Goal: Check status: Check status

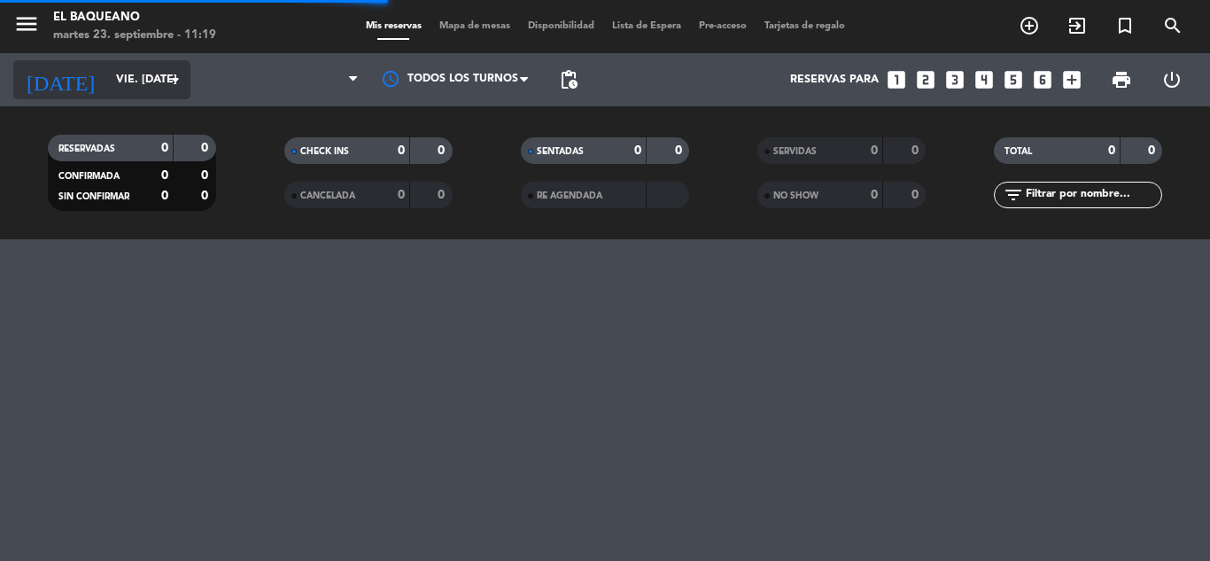
click at [153, 73] on input "vie. [DATE]" at bounding box center [182, 80] width 150 height 30
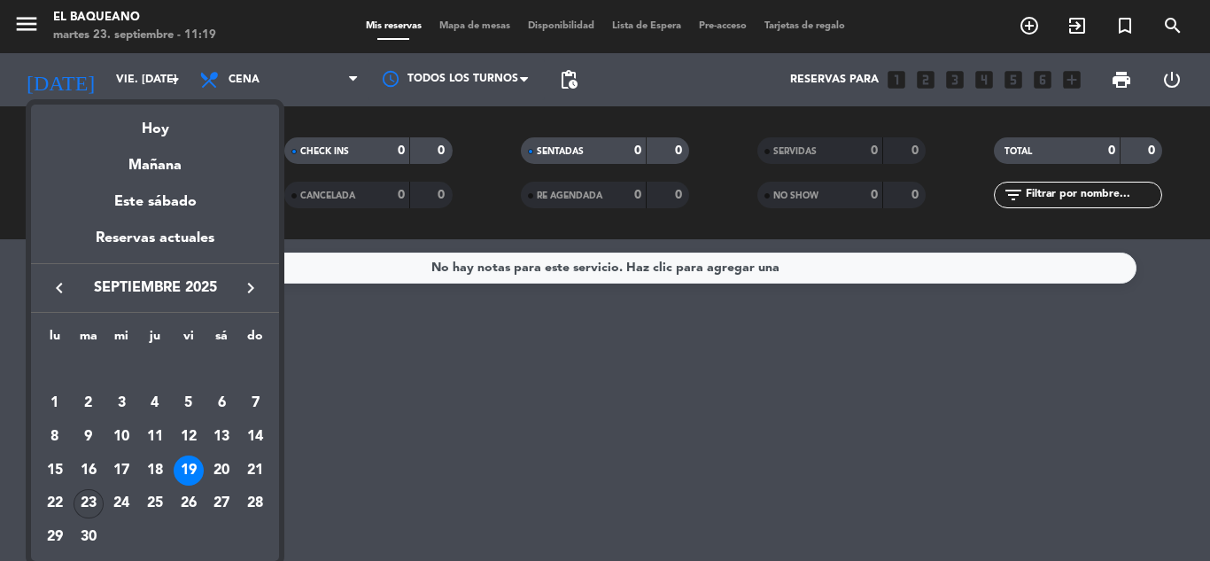
click at [92, 503] on div "23" at bounding box center [89, 504] width 30 height 30
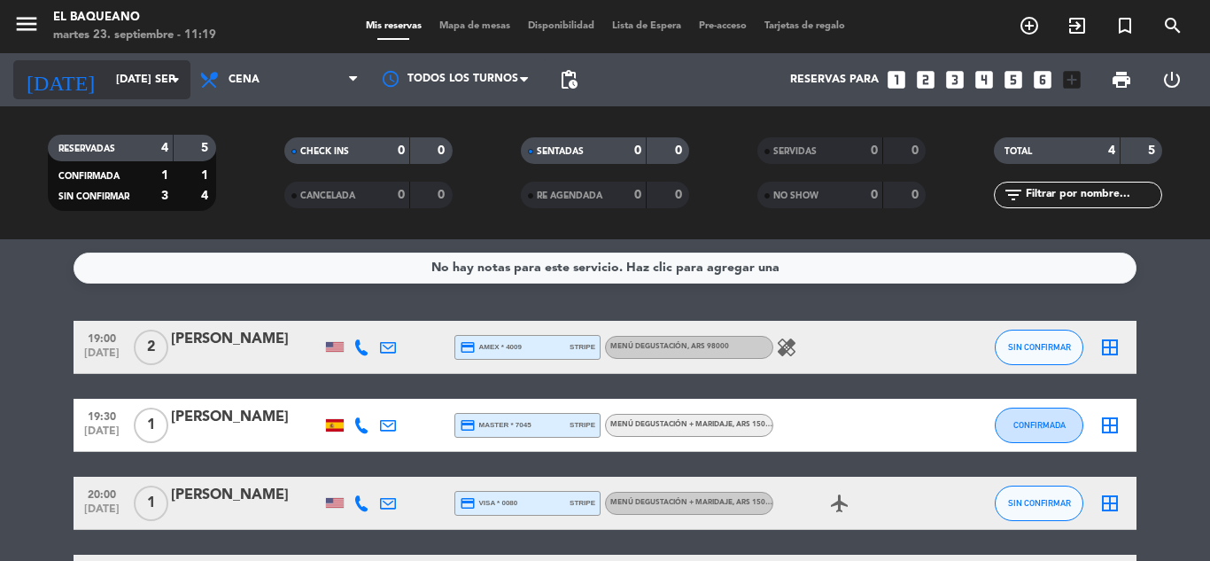
click at [132, 83] on input "[DATE] sep." at bounding box center [182, 80] width 150 height 30
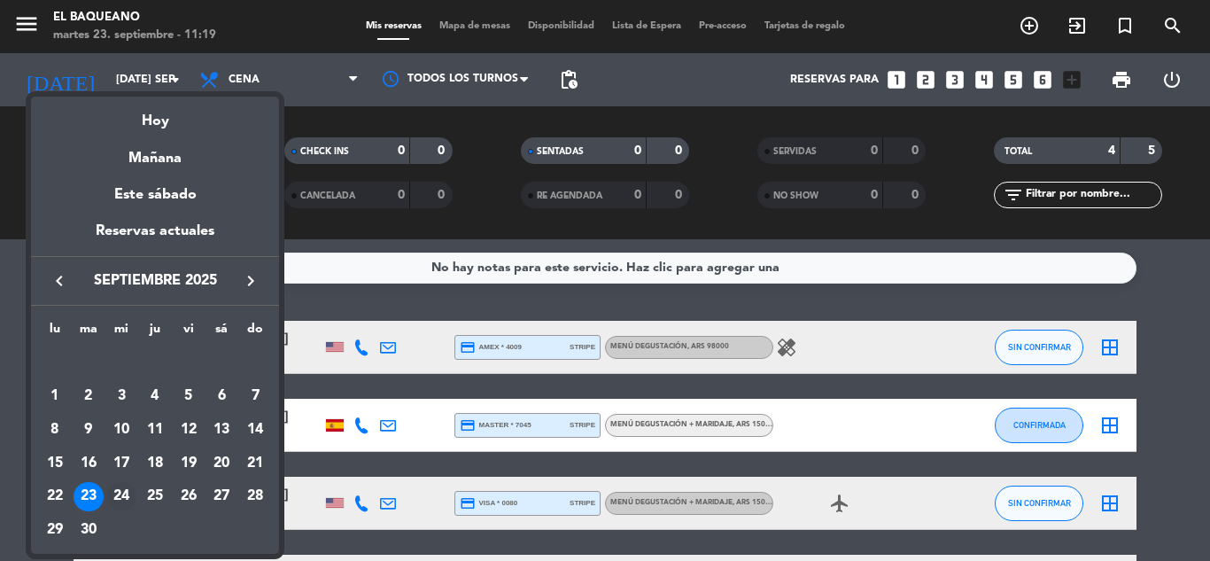
click at [122, 487] on div "24" at bounding box center [121, 497] width 30 height 30
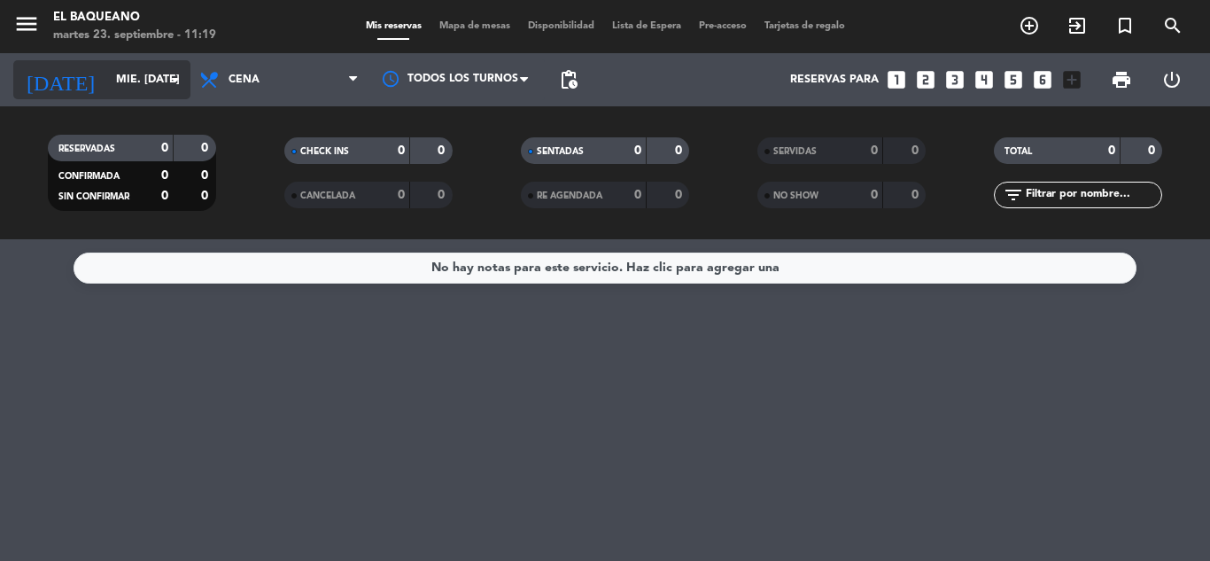
click at [171, 70] on icon "arrow_drop_down" at bounding box center [175, 79] width 21 height 21
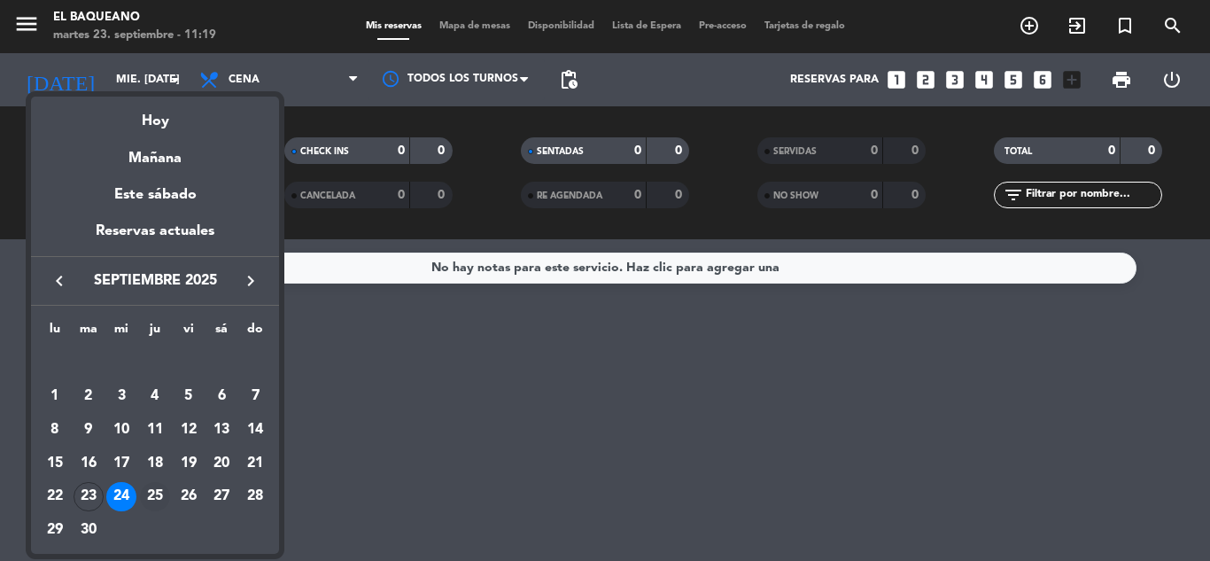
click at [150, 486] on div "25" at bounding box center [155, 497] width 30 height 30
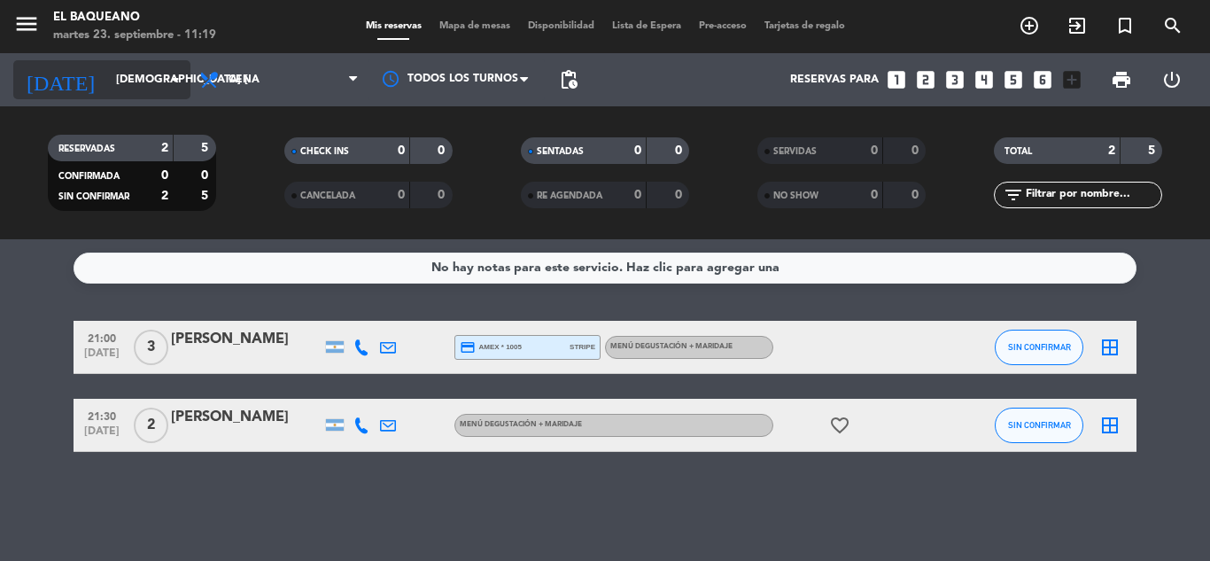
click at [141, 67] on input "[DEMOGRAPHIC_DATA] [DATE]" at bounding box center [182, 80] width 150 height 30
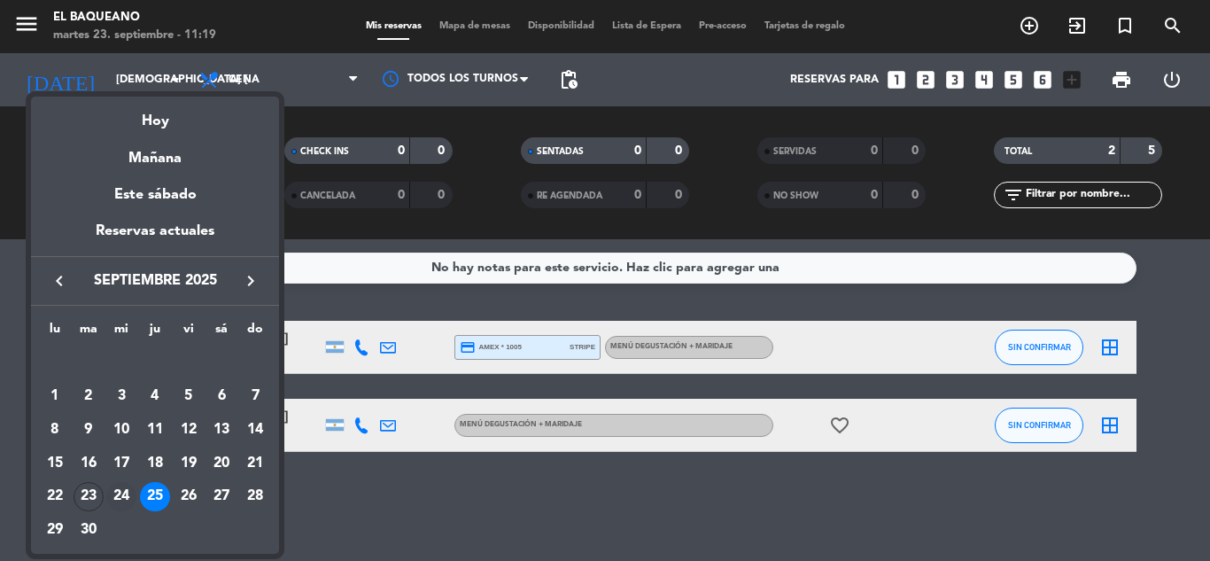
click at [114, 500] on div "24" at bounding box center [121, 497] width 30 height 30
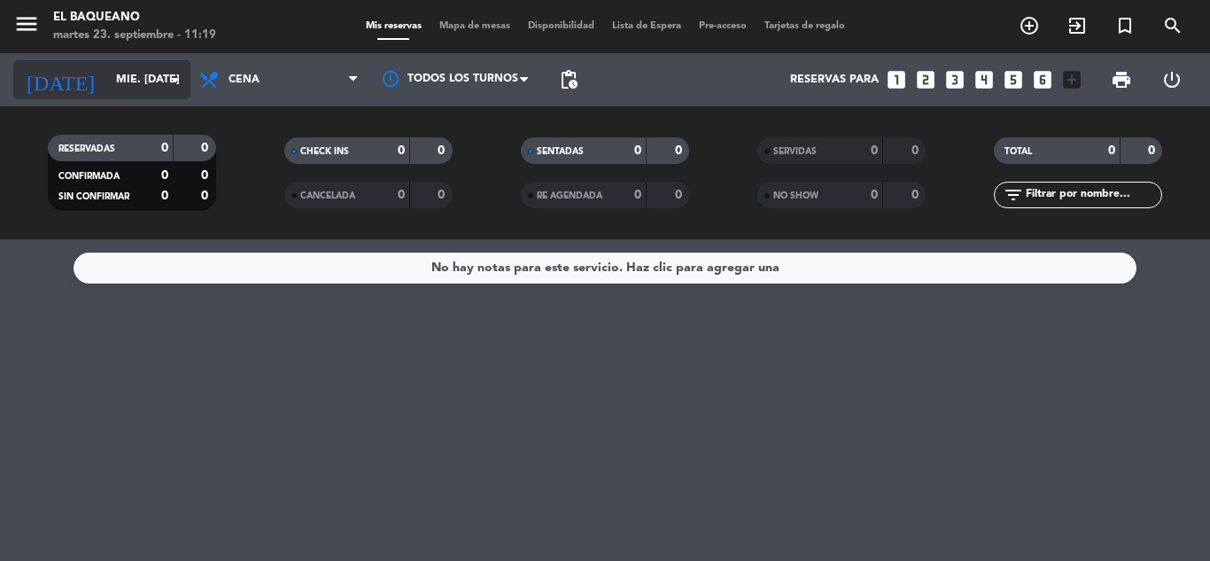
click at [162, 74] on input "mié. [DATE]" at bounding box center [182, 80] width 150 height 30
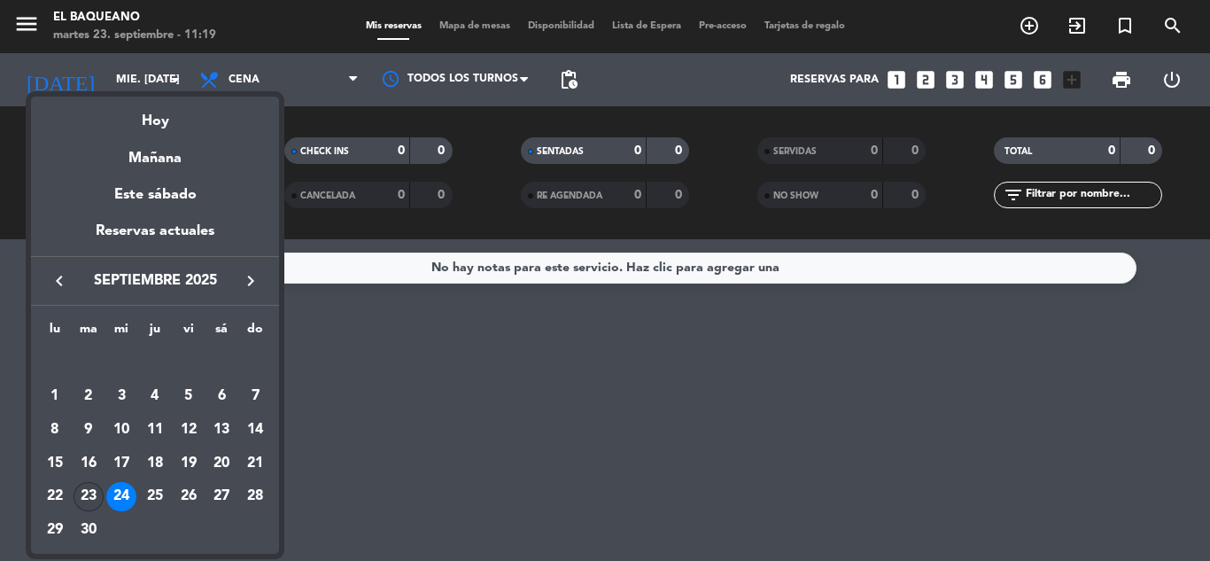
click at [82, 496] on div "23" at bounding box center [89, 497] width 30 height 30
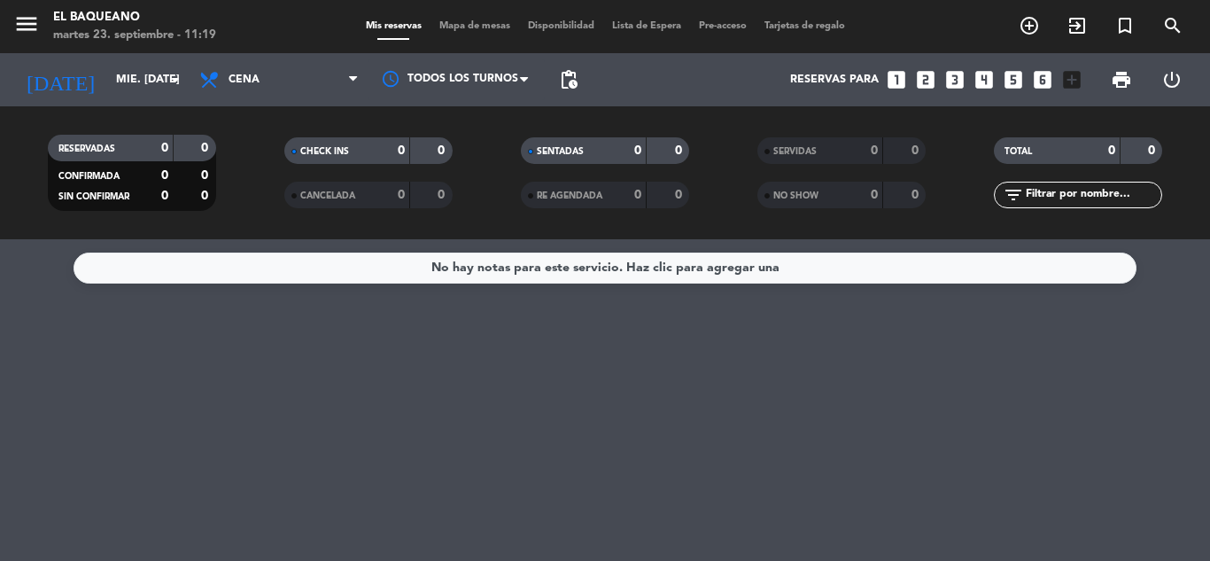
type input "[DATE] sep."
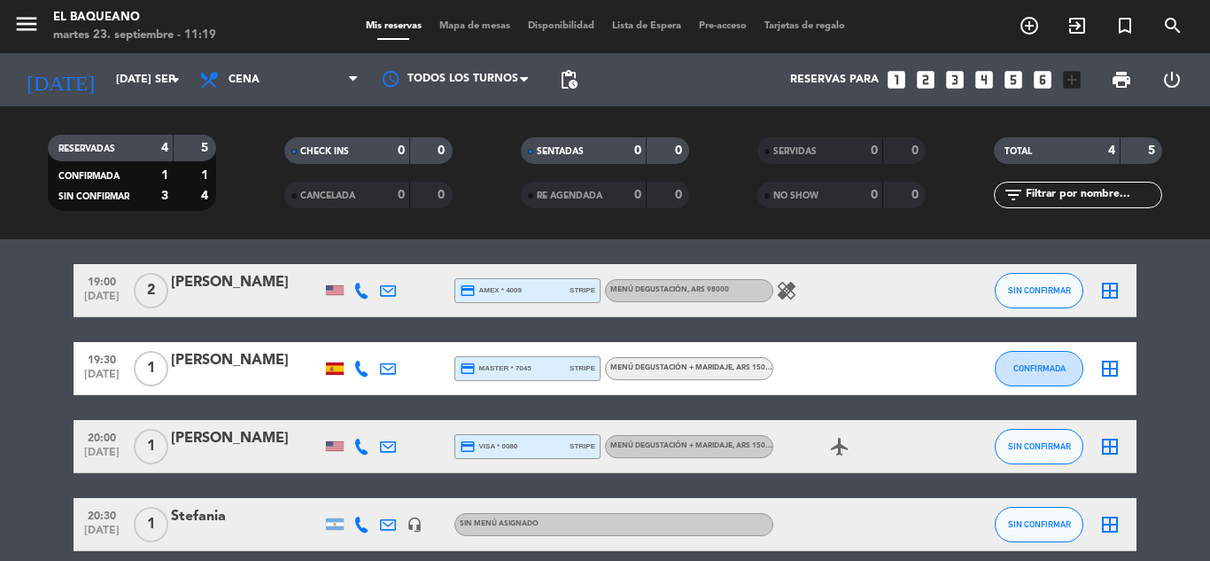
scroll to position [89, 0]
